Goal: Entertainment & Leisure: Consume media (video, audio)

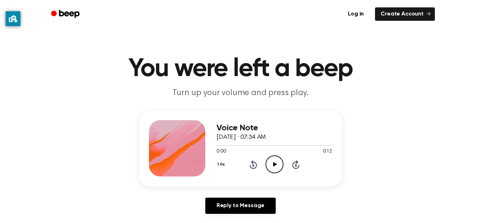
click at [268, 157] on icon "Play Audio" at bounding box center [274, 164] width 18 height 18
click at [272, 159] on icon "Play Audio" at bounding box center [274, 164] width 18 height 18
click at [275, 163] on icon "Play Audio" at bounding box center [274, 164] width 18 height 18
click at [272, 162] on icon "Play Audio" at bounding box center [274, 164] width 18 height 18
